Goal: Information Seeking & Learning: Compare options

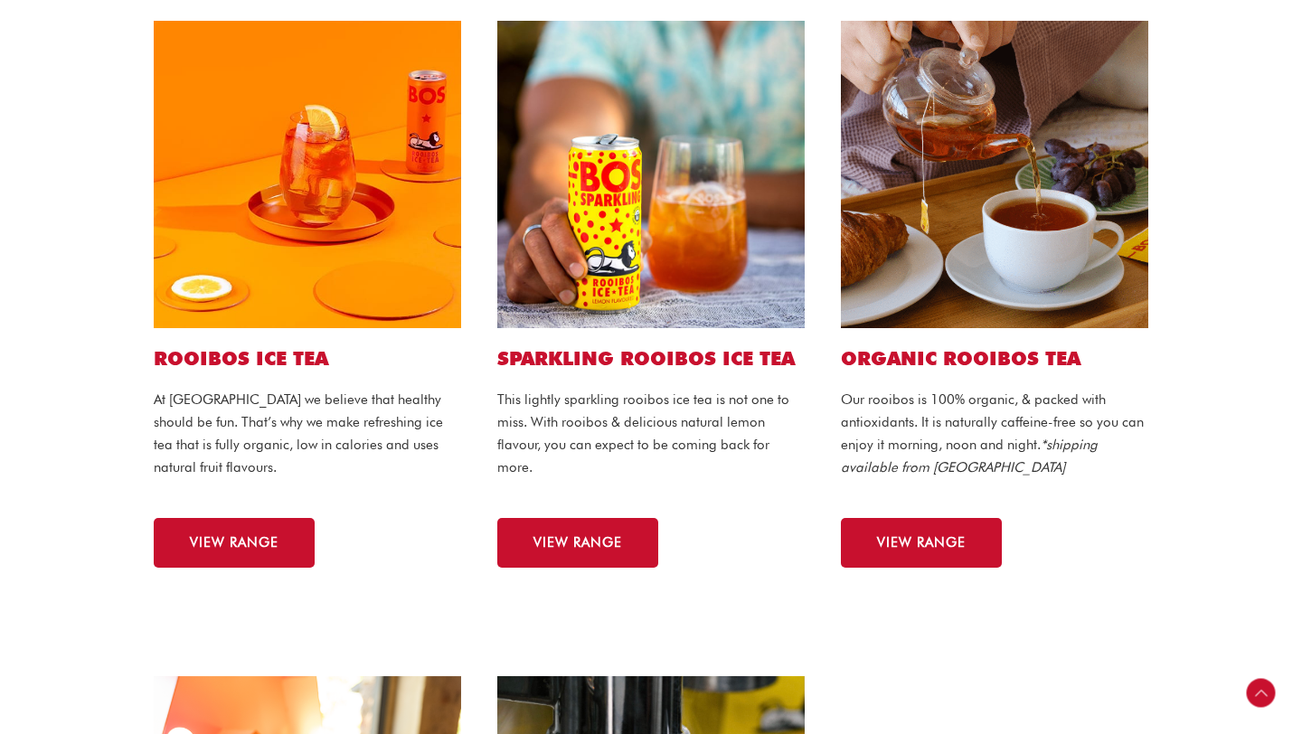
scroll to position [501, 0]
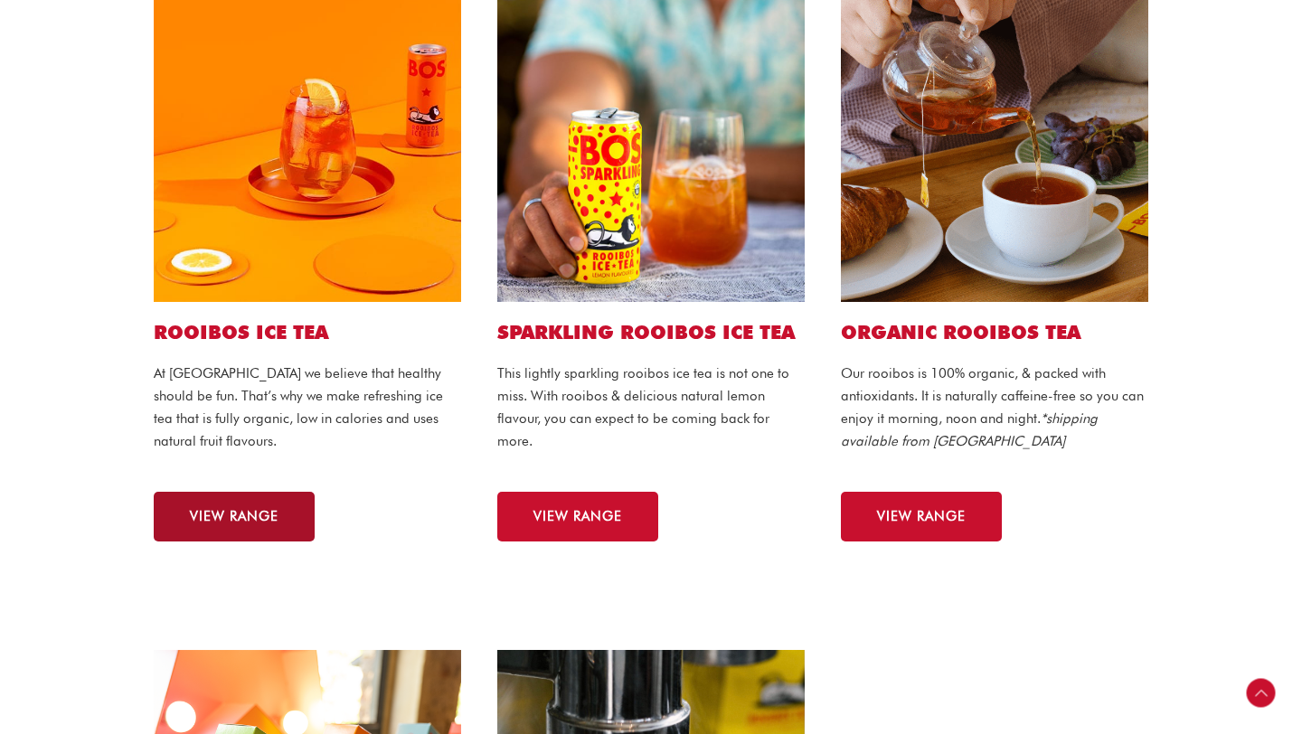
click at [221, 520] on span "VIEW RANGE" at bounding box center [234, 517] width 89 height 14
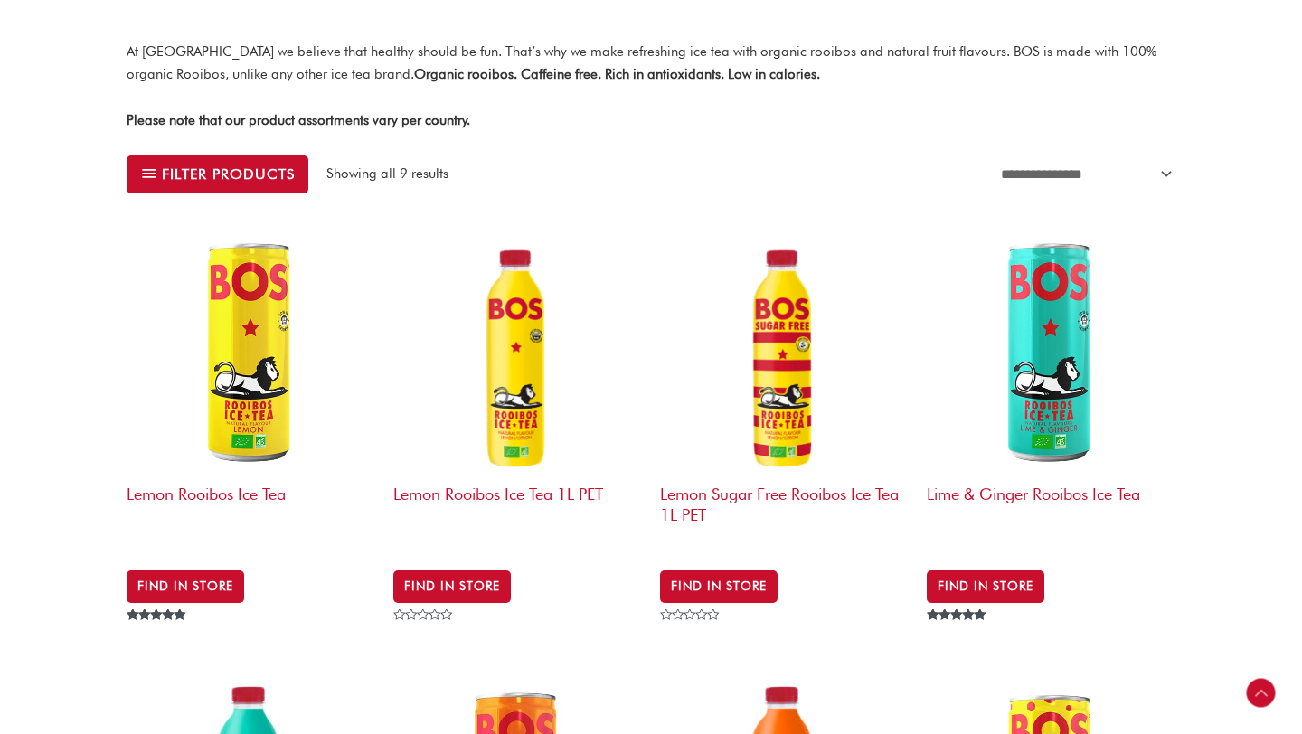
scroll to position [596, 0]
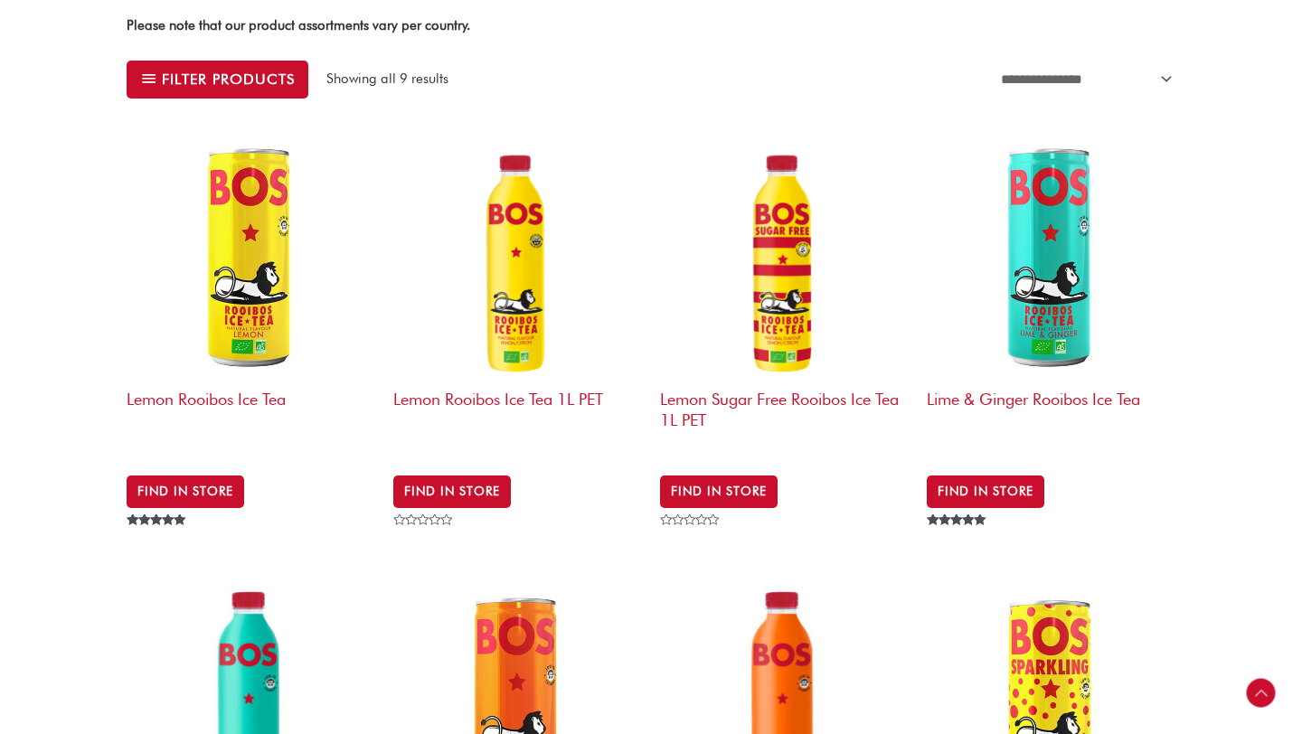
click at [1046, 274] on img at bounding box center [1051, 256] width 249 height 249
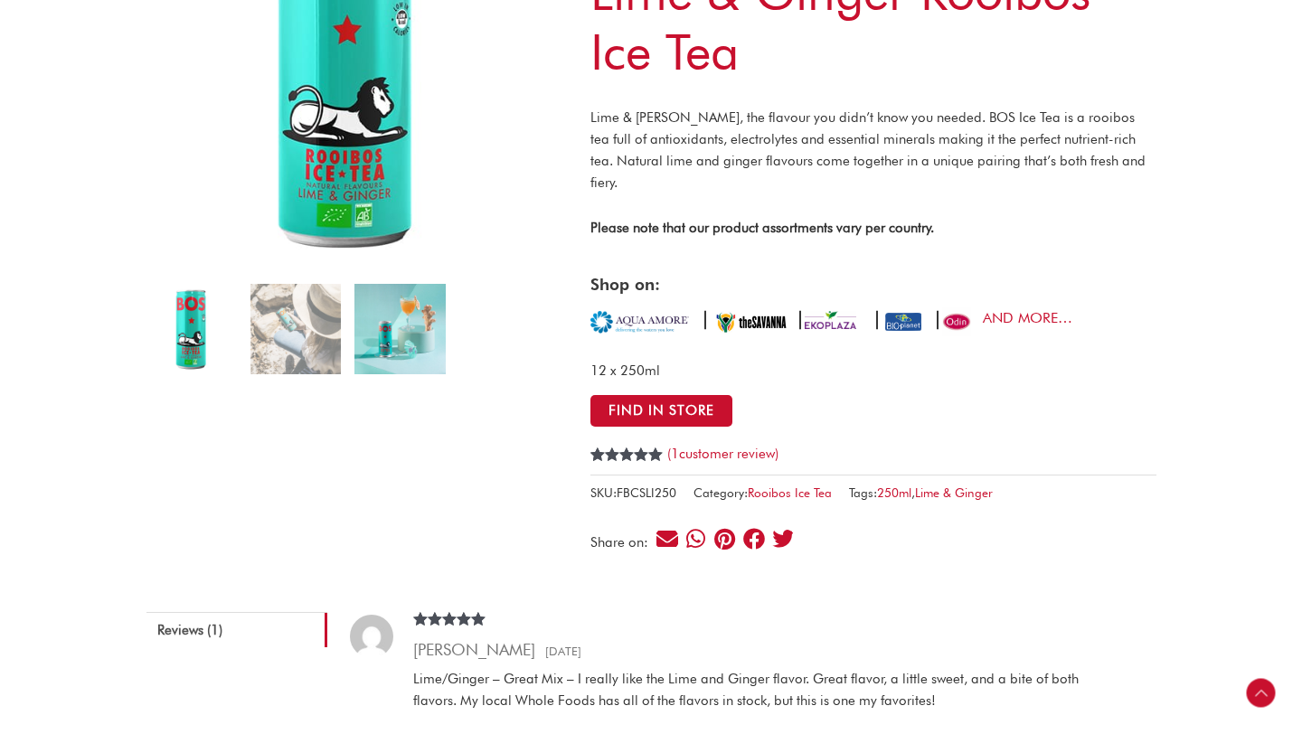
click at [368, 335] on img at bounding box center [399, 329] width 90 height 90
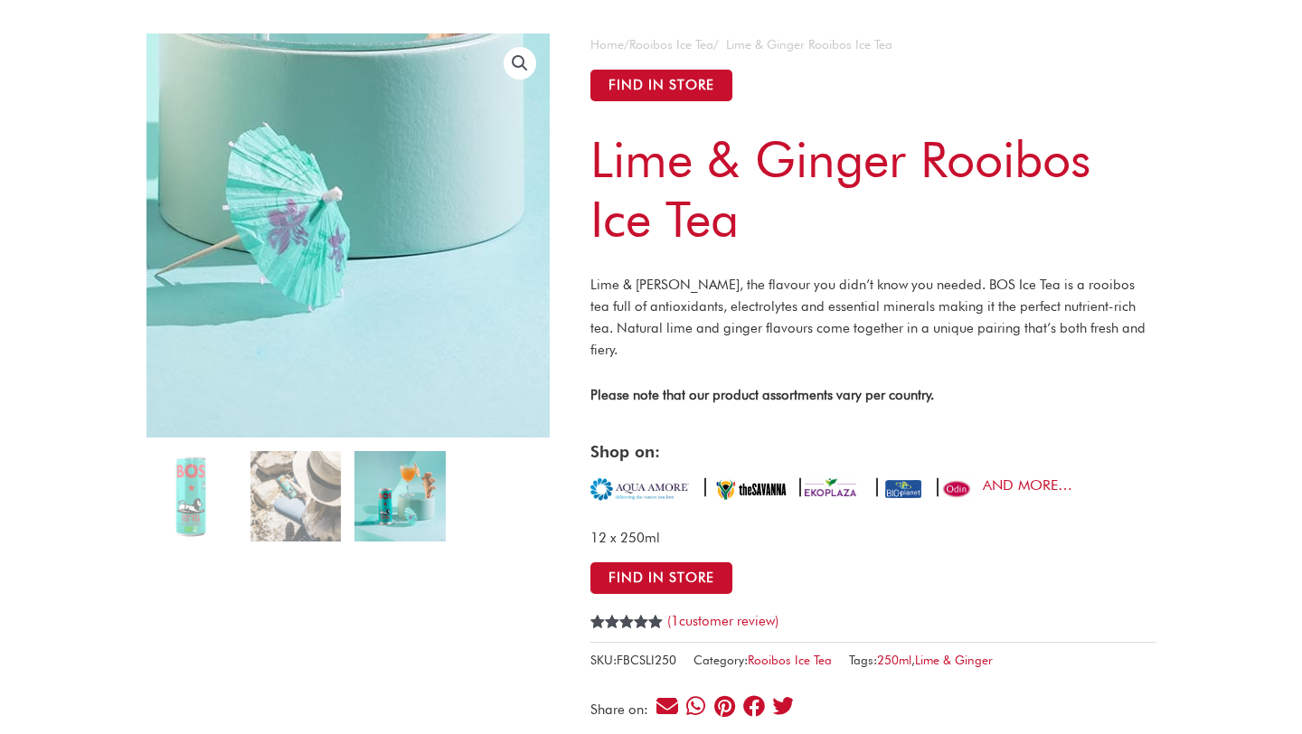
scroll to position [138, 0]
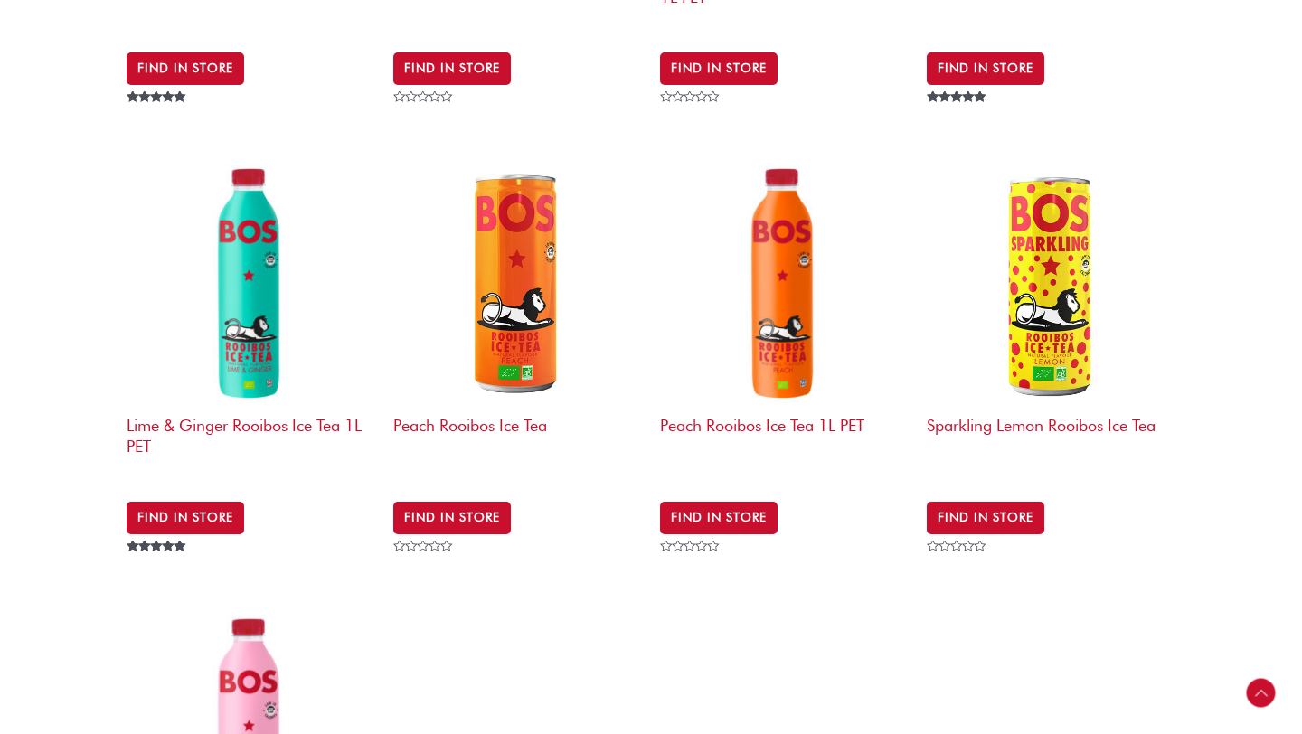
scroll to position [1285, 0]
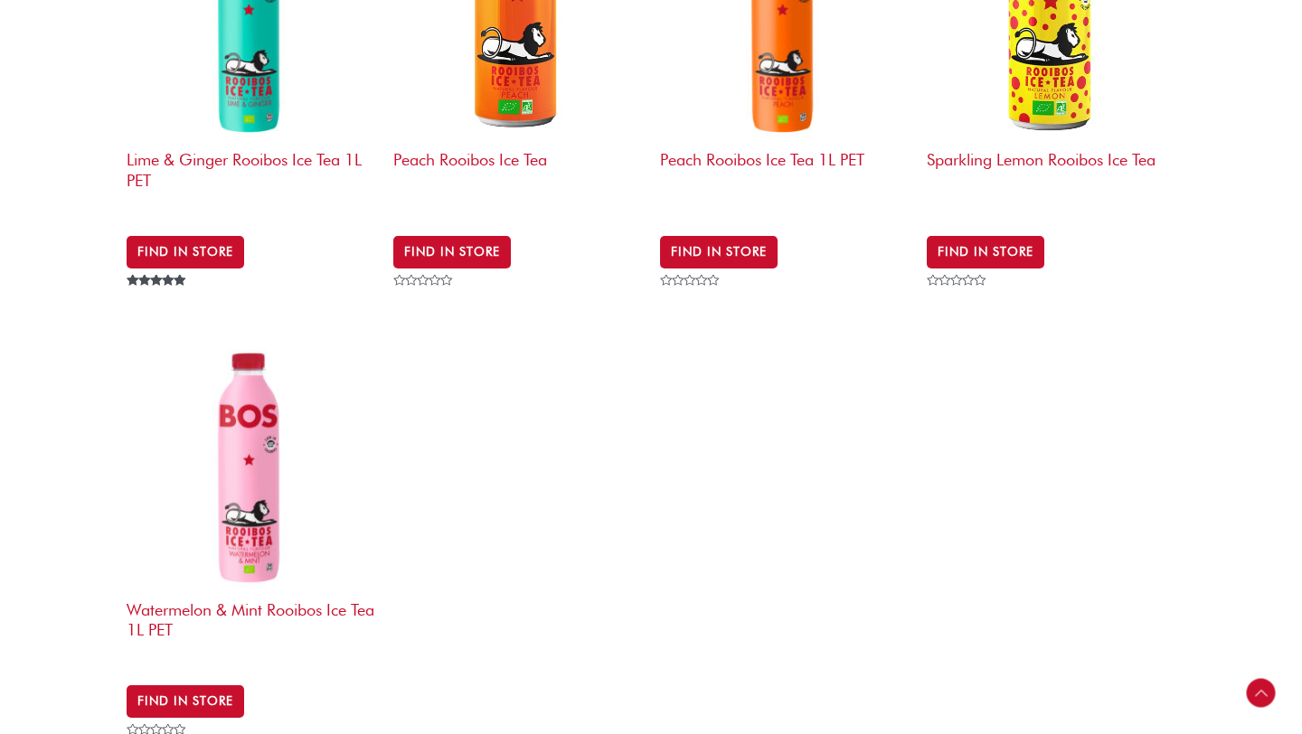
click at [246, 458] on img at bounding box center [251, 467] width 249 height 249
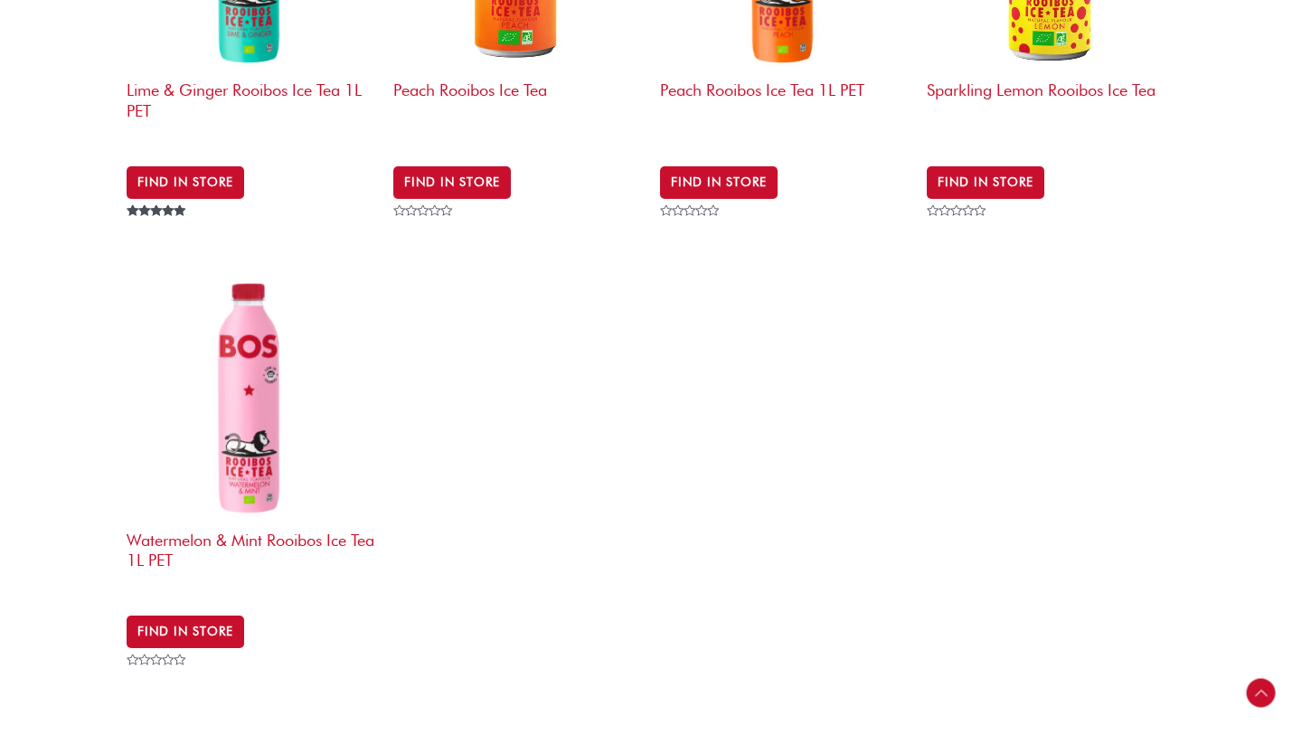
scroll to position [1388, 0]
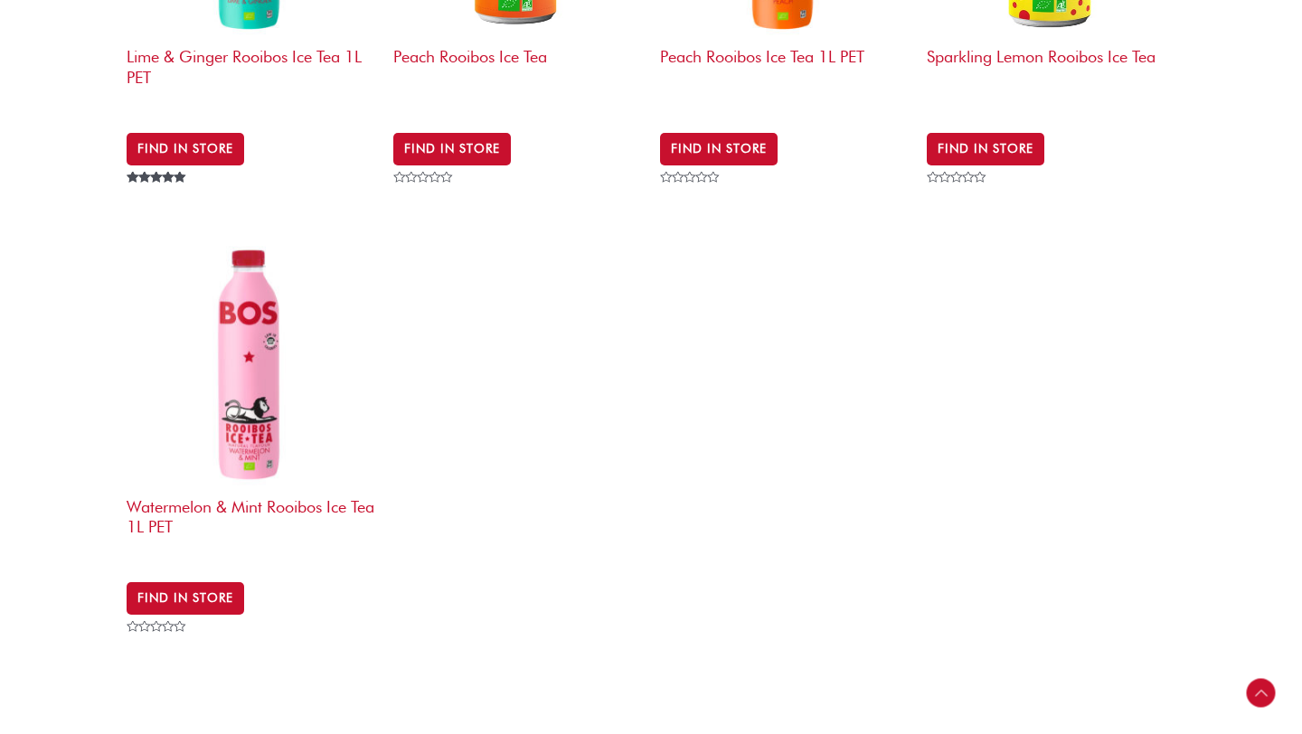
click at [246, 325] on img at bounding box center [251, 364] width 249 height 249
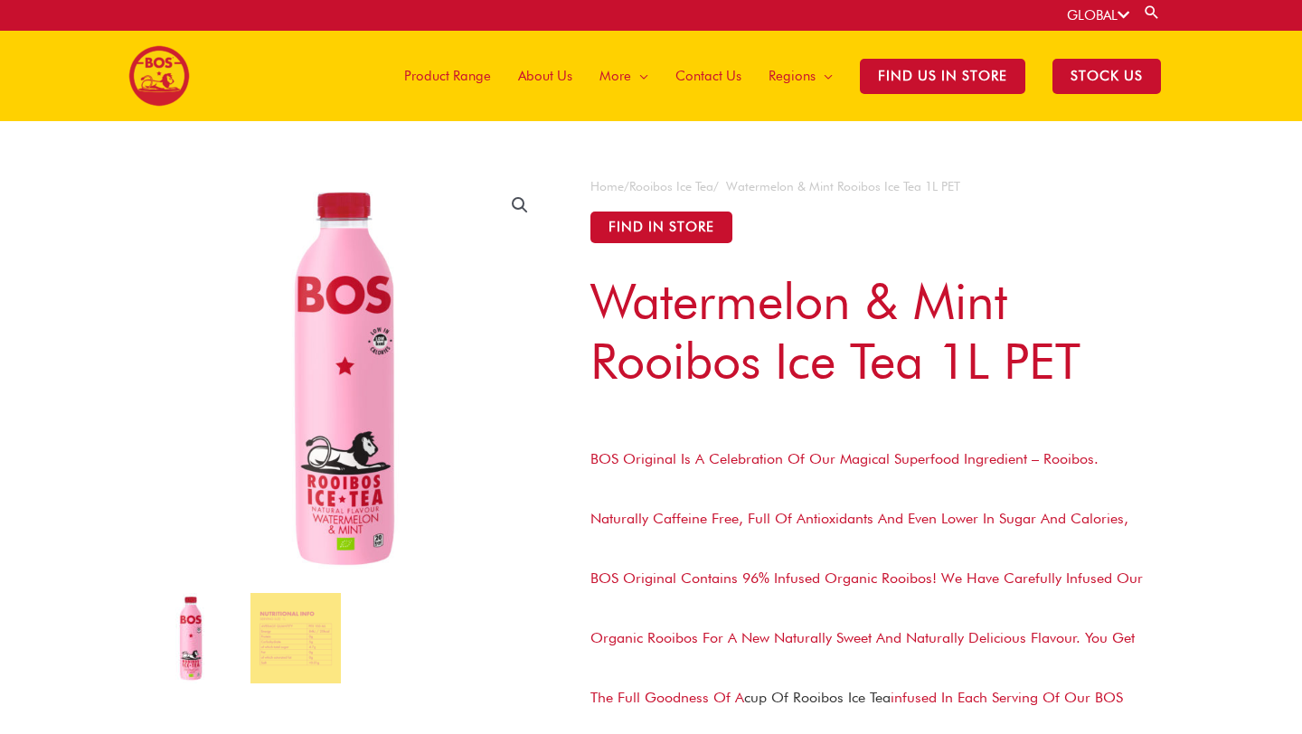
click at [196, 658] on img at bounding box center [191, 638] width 90 height 90
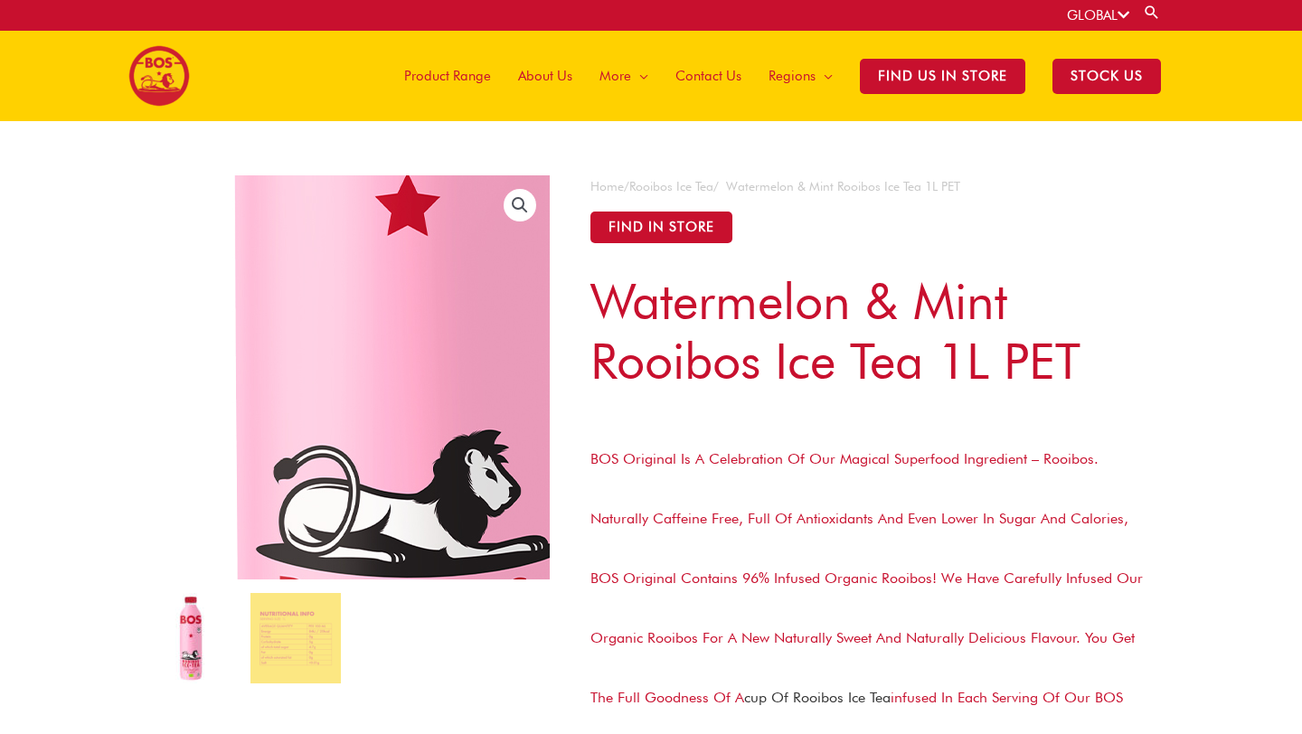
click at [319, 432] on img at bounding box center [418, 244] width 1384 height 1384
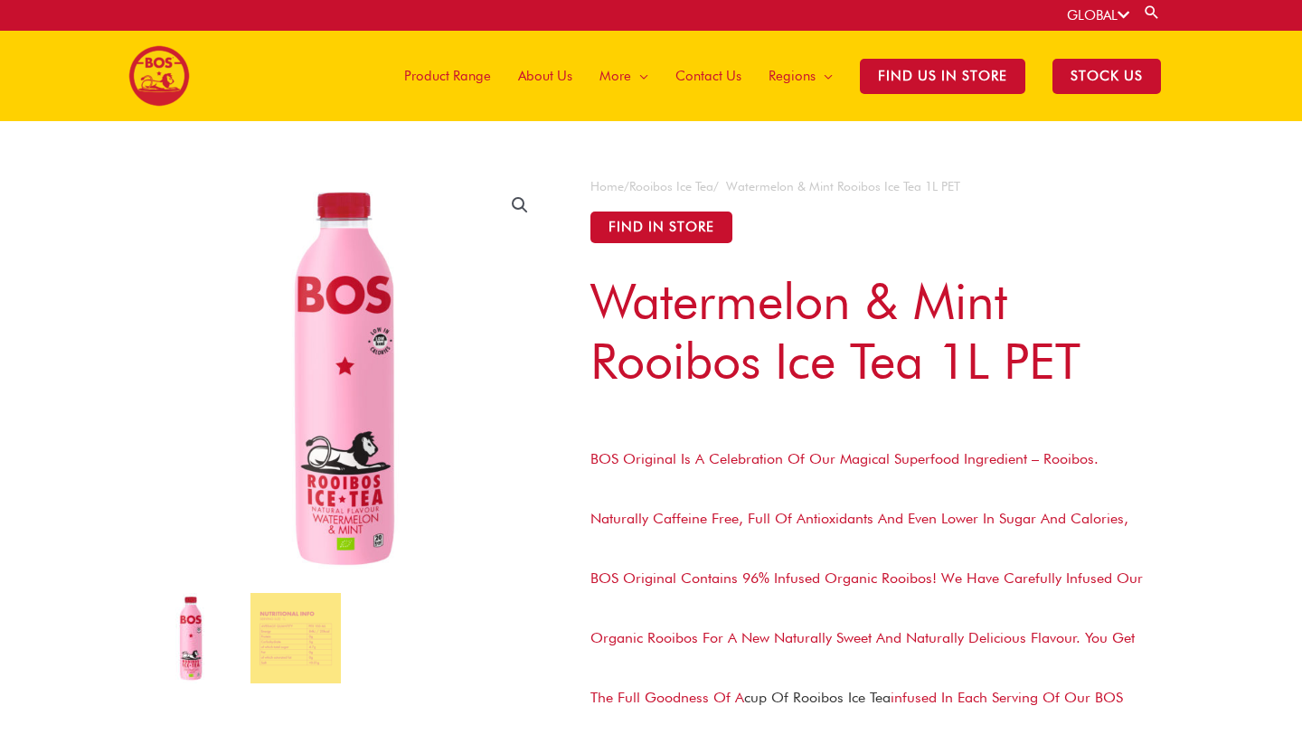
click at [197, 642] on img at bounding box center [191, 638] width 90 height 90
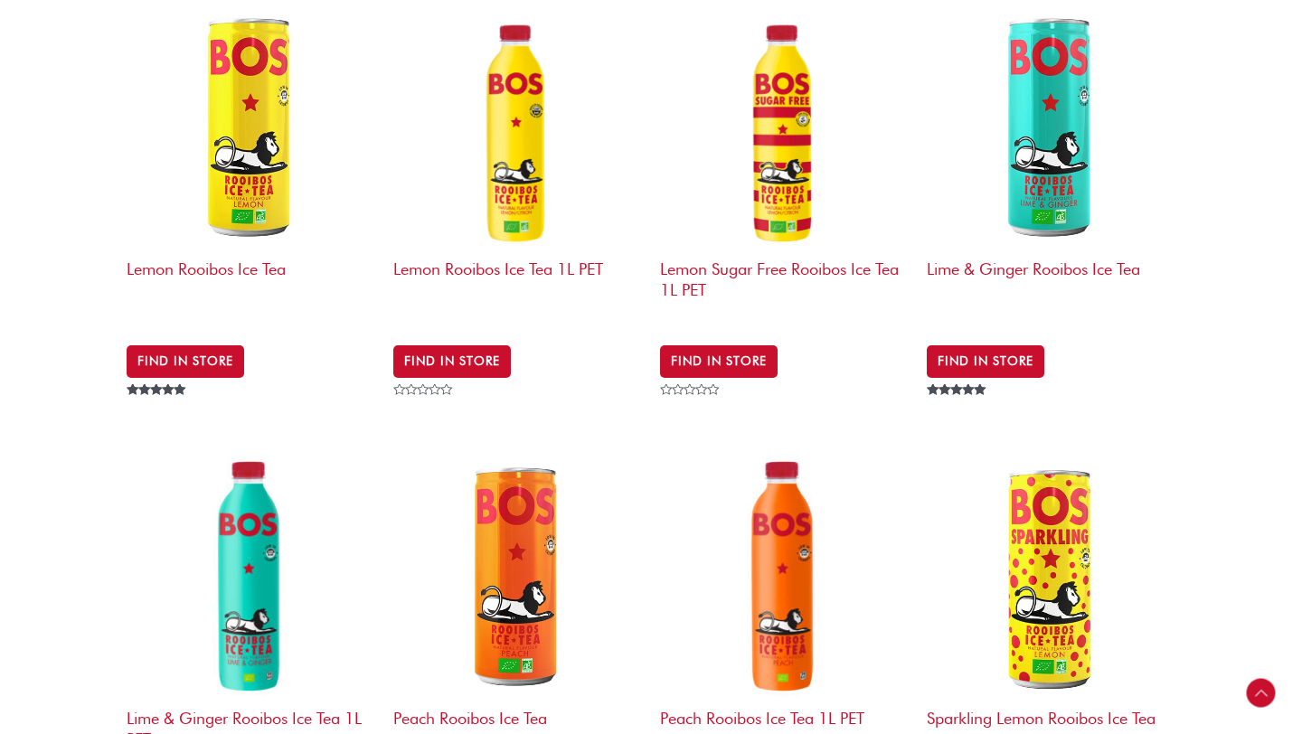
scroll to position [632, 0]
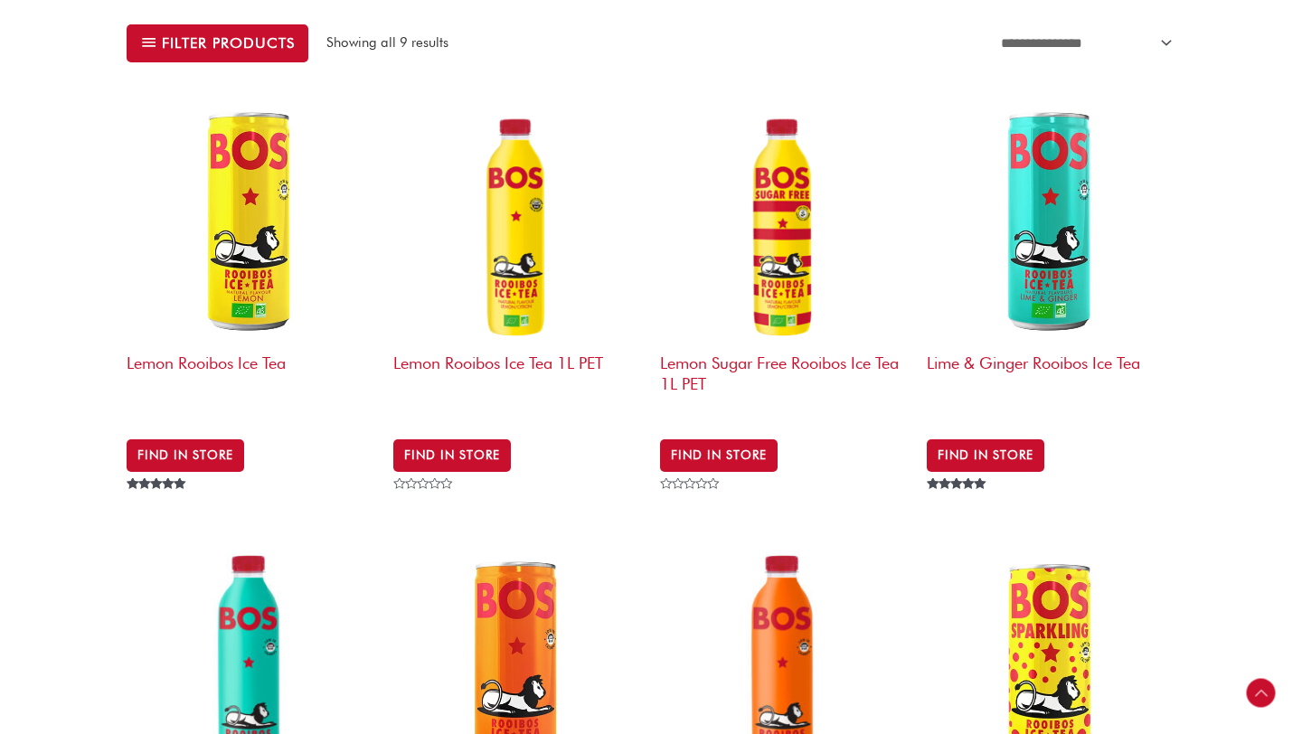
click at [1050, 203] on img at bounding box center [1051, 220] width 249 height 249
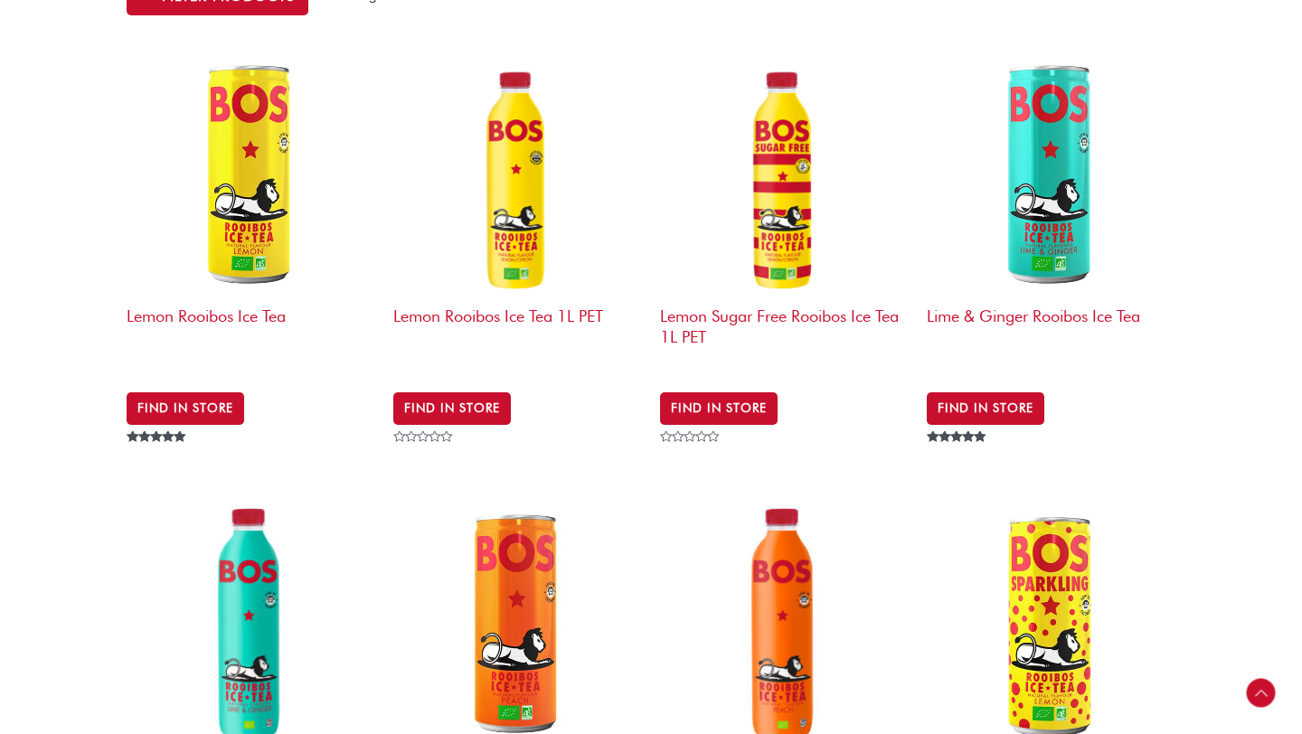
scroll to position [709, 0]
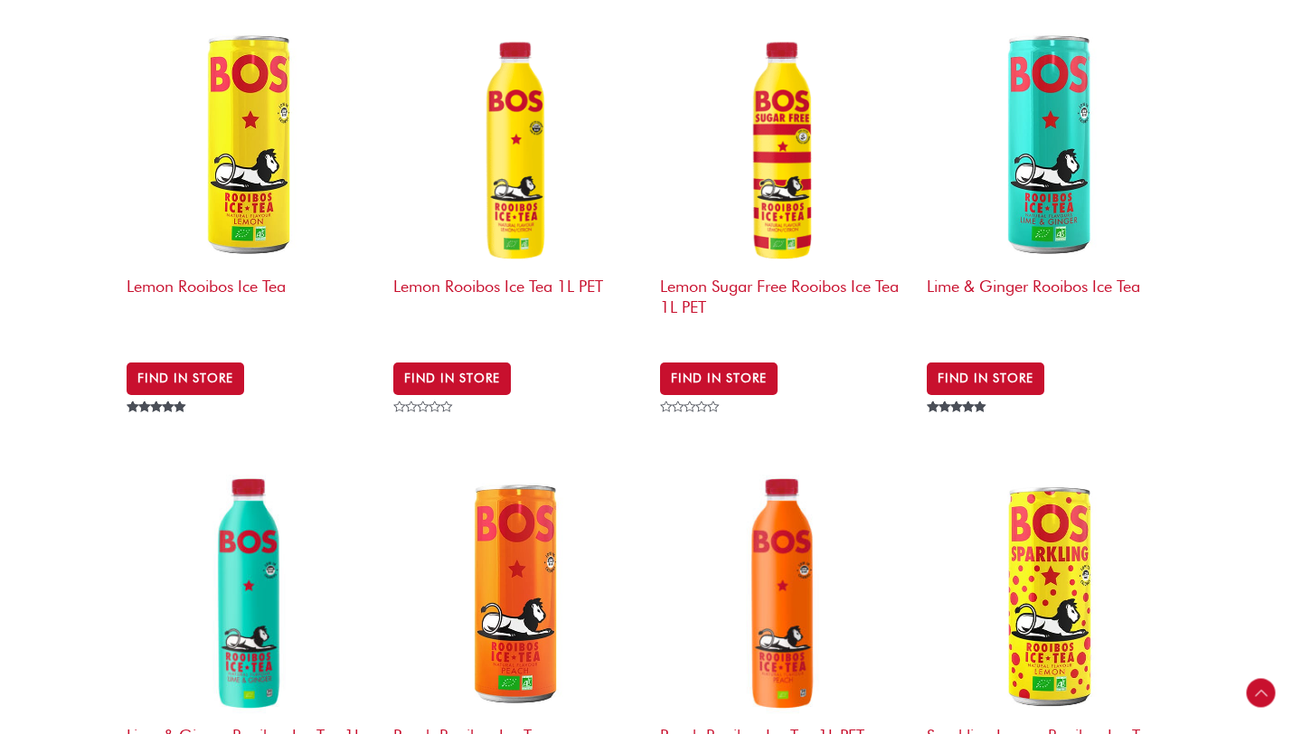
click at [226, 574] on img at bounding box center [251, 592] width 249 height 249
